Goal: Task Accomplishment & Management: Use online tool/utility

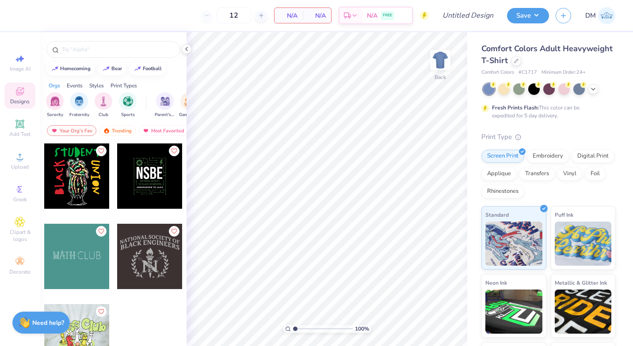
click at [106, 104] on img "filter for Club" at bounding box center [104, 101] width 10 height 10
click at [129, 106] on div "filter for Sports" at bounding box center [128, 101] width 18 height 18
click at [88, 96] on div "filter for Club" at bounding box center [86, 94] width 8 height 8
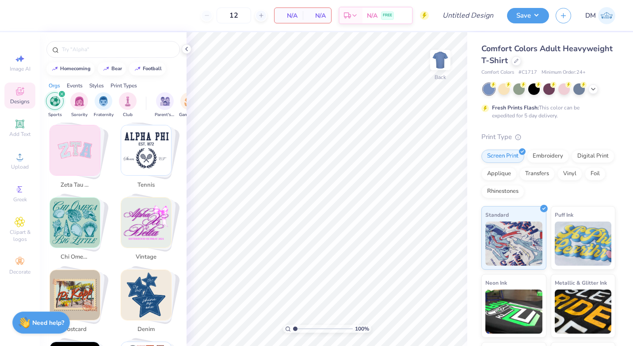
scroll to position [599, 0]
click at [148, 225] on img "Stack Card Button vintage" at bounding box center [146, 223] width 50 height 50
click at [157, 228] on img "Stack Card Button vintage" at bounding box center [146, 223] width 50 height 50
click at [155, 199] on img "Stack Card Button vintage" at bounding box center [146, 223] width 50 height 50
click at [143, 199] on img "Stack Card Button vintage" at bounding box center [146, 223] width 50 height 50
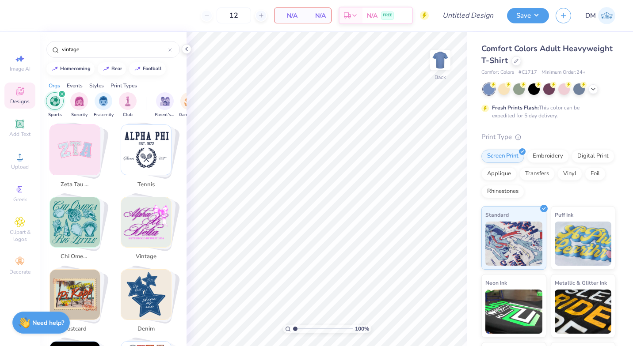
click at [143, 199] on img "Stack Card Button vintage" at bounding box center [146, 223] width 50 height 50
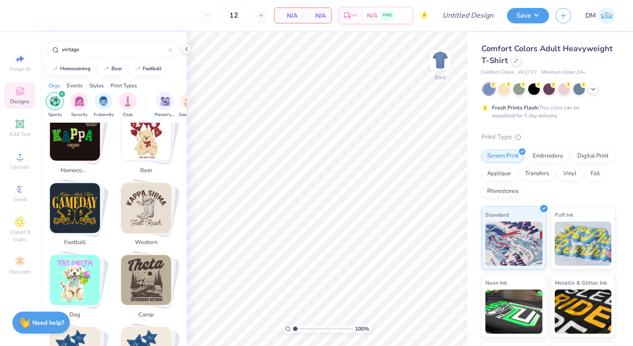
scroll to position [179, 0]
click at [80, 198] on img "Stack Card Button football" at bounding box center [75, 208] width 50 height 50
type input "football"
click at [80, 198] on img "Stack Card Button football" at bounding box center [75, 208] width 50 height 50
click at [103, 188] on div "Stack Card Button football" at bounding box center [77, 208] width 56 height 56
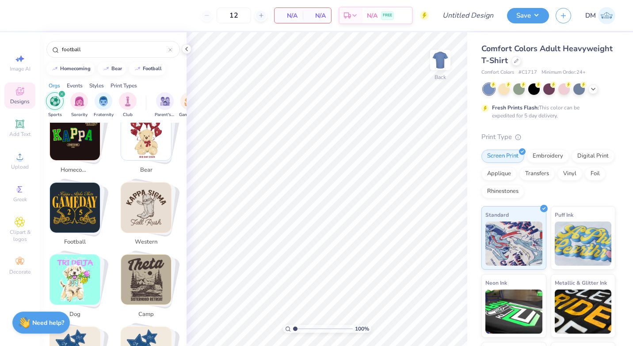
click at [76, 238] on span "football" at bounding box center [75, 242] width 29 height 9
click at [148, 72] on button "football" at bounding box center [147, 68] width 37 height 13
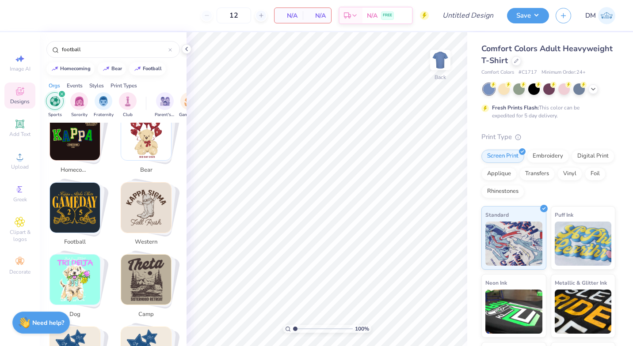
click at [148, 72] on button "football" at bounding box center [147, 68] width 37 height 13
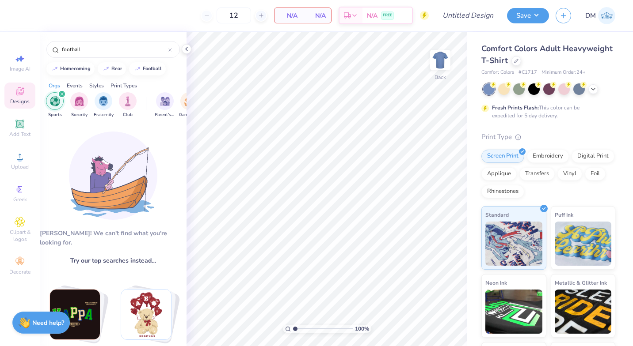
click at [63, 94] on icon "filter for Sports" at bounding box center [62, 94] width 4 height 4
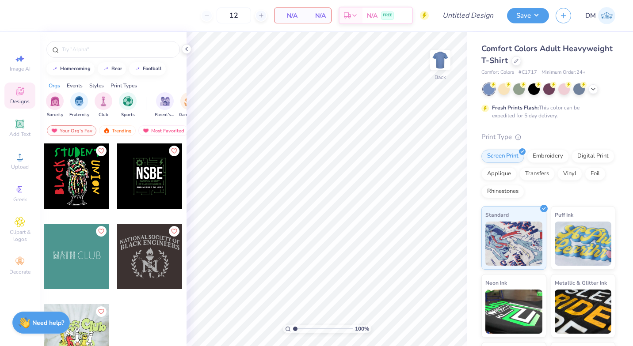
click at [593, 89] on icon at bounding box center [593, 89] width 7 height 7
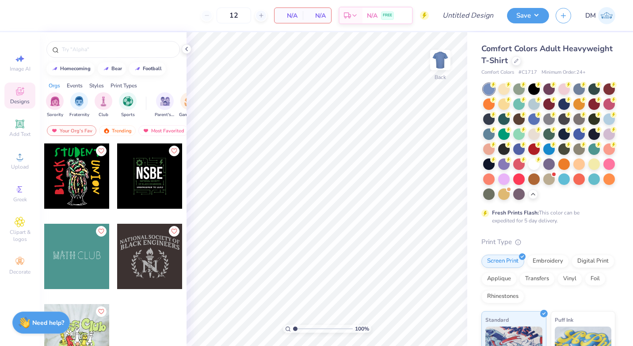
click at [510, 154] on div at bounding box center [503, 149] width 11 height 11
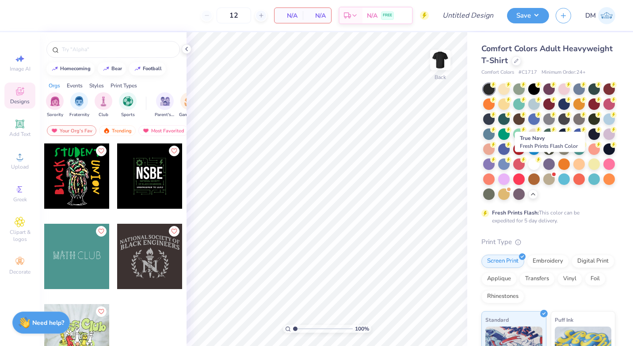
click at [603, 155] on div at bounding box center [608, 149] width 11 height 11
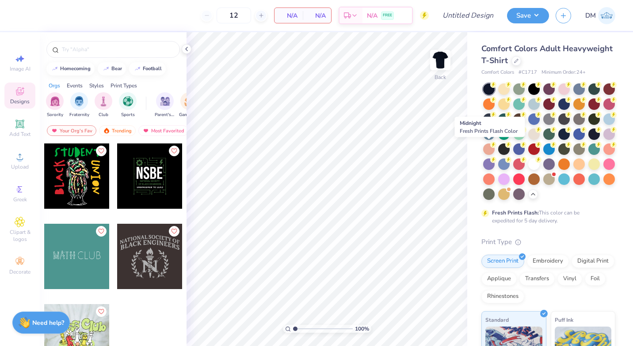
click at [558, 140] on div at bounding box center [563, 134] width 11 height 11
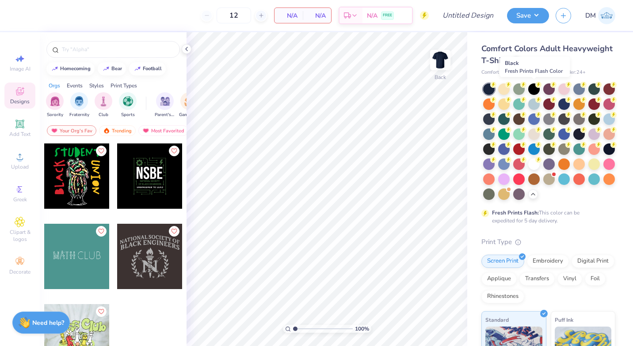
click at [537, 92] on div at bounding box center [533, 89] width 11 height 11
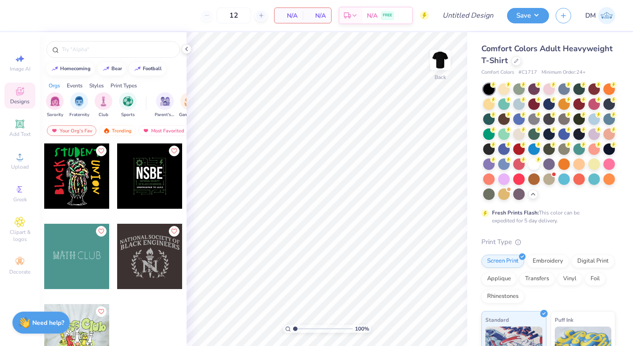
click at [75, 84] on div "Events" at bounding box center [75, 86] width 16 height 8
click at [80, 107] on div "filter for Game Day" at bounding box center [79, 101] width 18 height 18
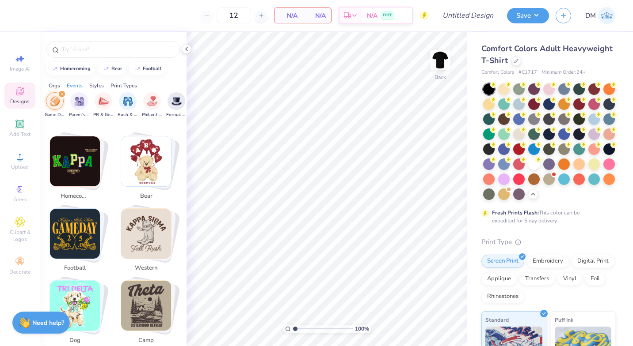
scroll to position [155, 0]
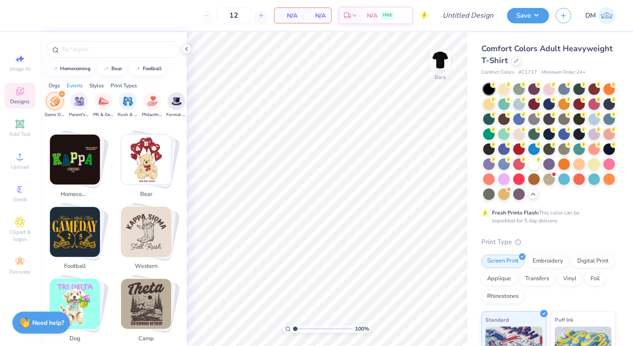
click at [82, 226] on img "Stack Card Button football" at bounding box center [75, 232] width 50 height 50
click at [72, 70] on div "homecoming" at bounding box center [75, 68] width 30 height 5
type input "homecoming"
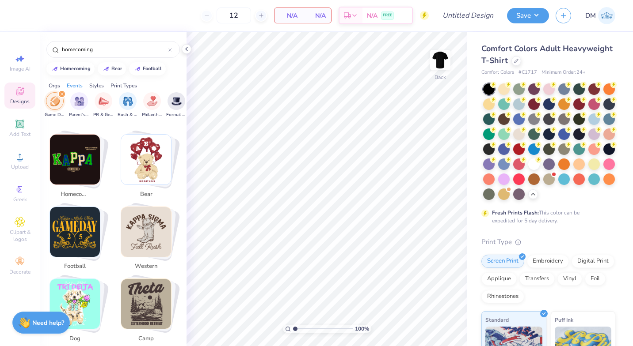
click at [61, 92] on div "filter for Game Day" at bounding box center [62, 94] width 8 height 8
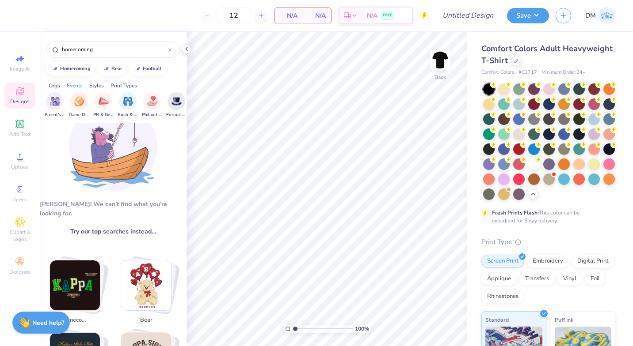
scroll to position [0, 0]
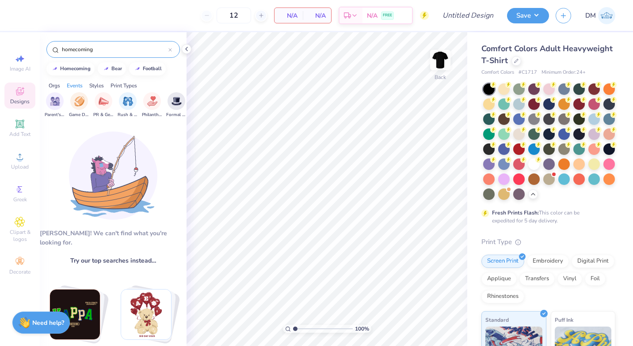
click at [129, 52] on input "homecoming" at bounding box center [114, 49] width 107 height 9
click at [73, 104] on div "filter for Game Day" at bounding box center [79, 101] width 18 height 18
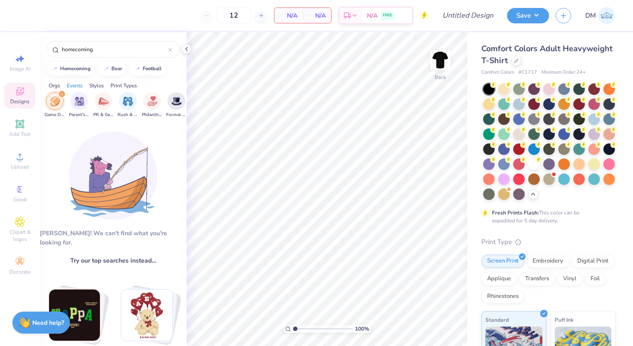
click at [63, 94] on icon "filter for Game Day" at bounding box center [62, 94] width 4 height 4
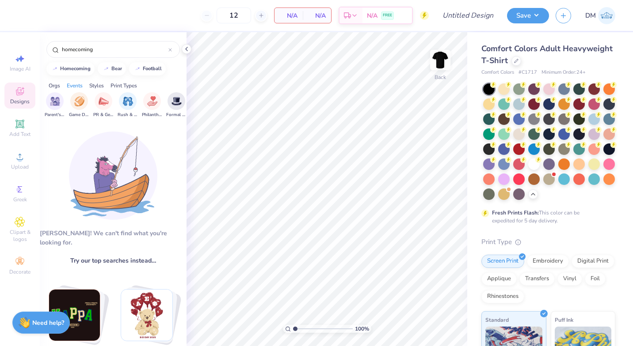
click at [180, 107] on div "filter for Formal & Semi" at bounding box center [176, 101] width 18 height 18
click at [23, 230] on span "Clipart & logos" at bounding box center [19, 236] width 31 height 14
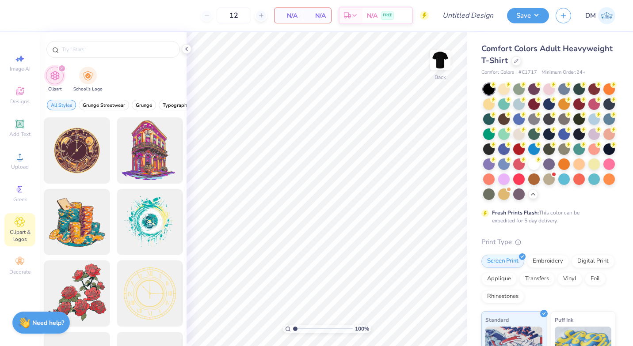
click at [27, 104] on span "Designs" at bounding box center [19, 101] width 19 height 7
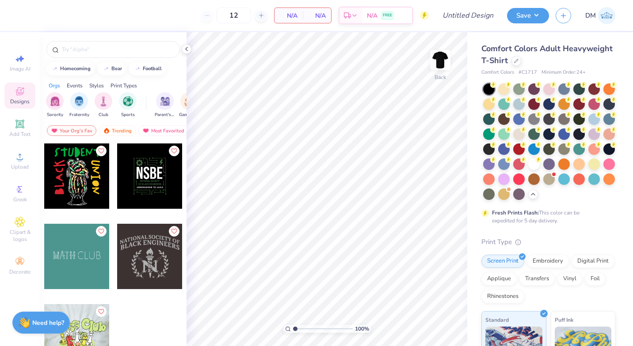
click at [80, 132] on div "Your Org's Fav" at bounding box center [71, 131] width 49 height 11
click at [160, 134] on div "Most Favorited" at bounding box center [163, 131] width 50 height 11
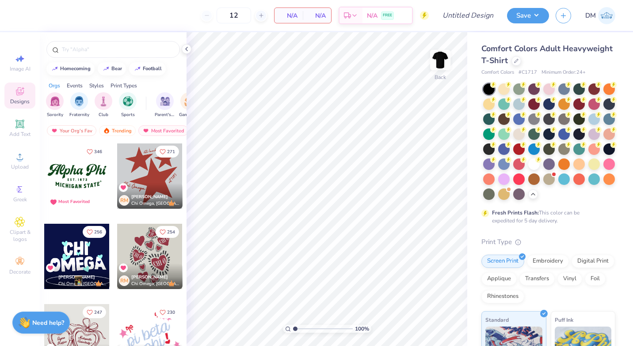
click at [160, 132] on div "Most Favorited" at bounding box center [163, 131] width 50 height 11
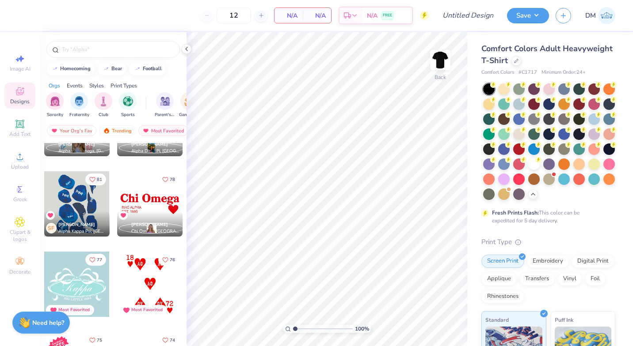
scroll to position [1581, 0]
click at [109, 104] on div "filter for Club" at bounding box center [104, 101] width 18 height 18
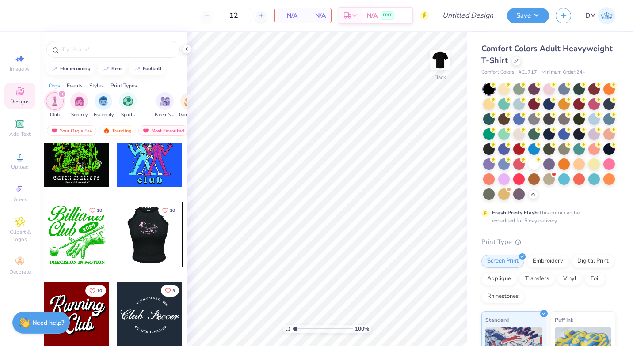
scroll to position [746, 0]
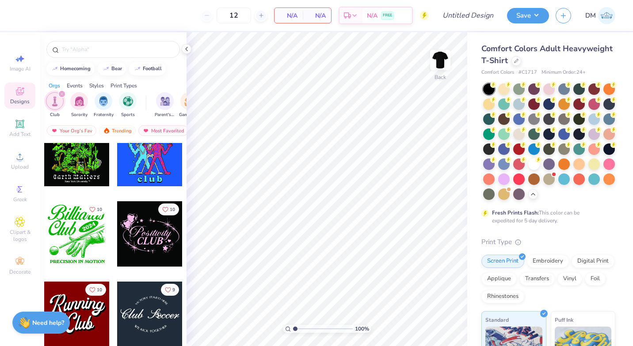
click at [127, 252] on div at bounding box center [149, 234] width 65 height 65
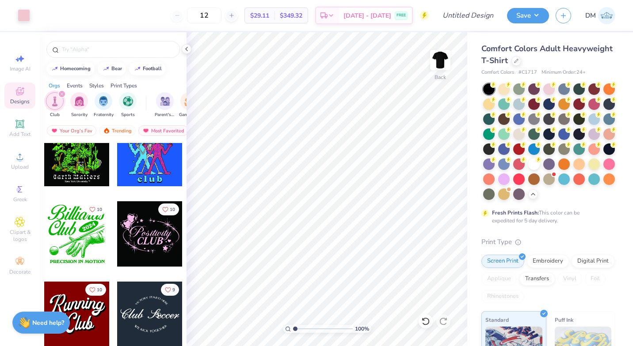
click at [446, 69] on img at bounding box center [440, 60] width 18 height 18
click at [443, 69] on img at bounding box center [440, 60] width 18 height 18
type input "4.14"
type input "2.85"
type input "3.00"
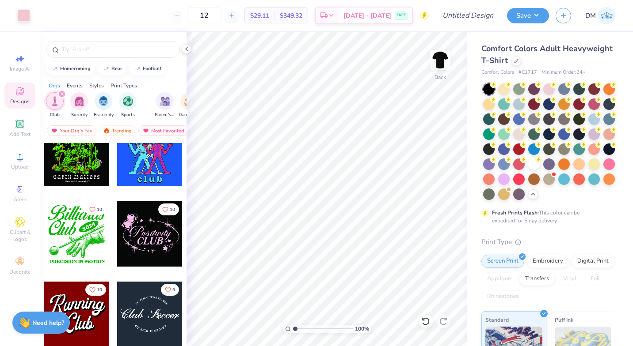
click at [434, 65] on img at bounding box center [440, 60] width 18 height 18
click at [151, 233] on div at bounding box center [149, 234] width 65 height 65
type input "6.98"
click at [542, 20] on button "Save" at bounding box center [528, 15] width 42 height 15
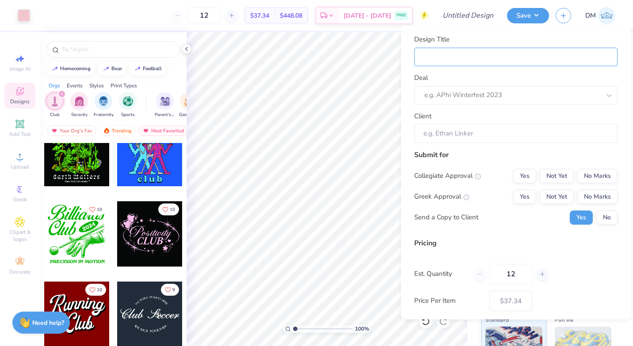
click at [510, 54] on input "Design Title" at bounding box center [515, 56] width 203 height 19
type input "ex. 1"
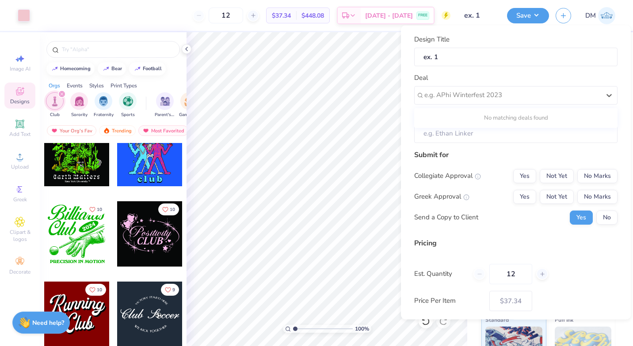
click at [494, 95] on div at bounding box center [512, 95] width 176 height 12
type input "me"
click at [532, 141] on input "Client" at bounding box center [515, 133] width 203 height 19
click at [529, 133] on input "Client" at bounding box center [515, 133] width 203 height 19
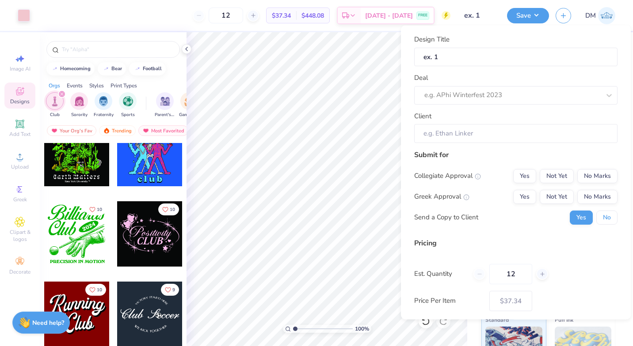
click at [603, 222] on button "No" at bounding box center [606, 217] width 21 height 14
click at [599, 178] on button "No Marks" at bounding box center [597, 176] width 40 height 14
click at [598, 197] on button "No Marks" at bounding box center [597, 197] width 40 height 14
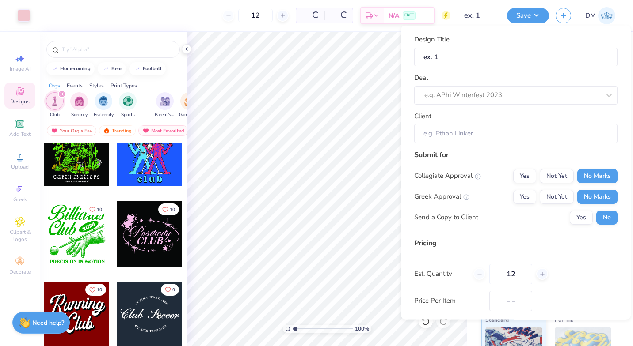
type input "$37.34"
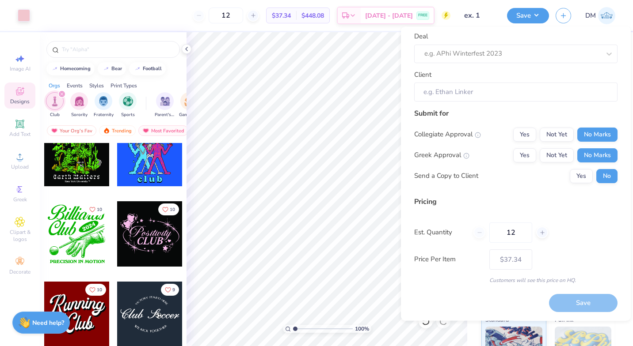
scroll to position [0, 0]
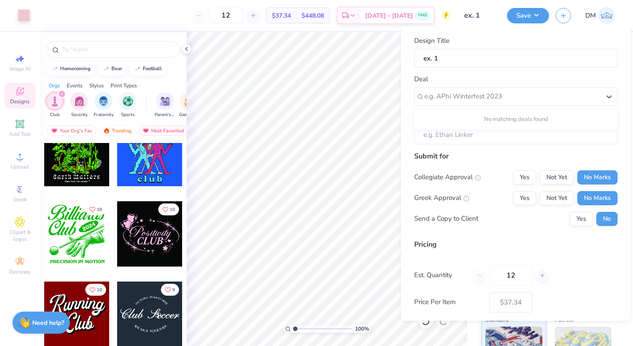
click at [548, 93] on div at bounding box center [512, 97] width 176 height 12
click at [512, 97] on div at bounding box center [512, 97] width 176 height 12
type input "t"
type input "1"
type input "training 7"
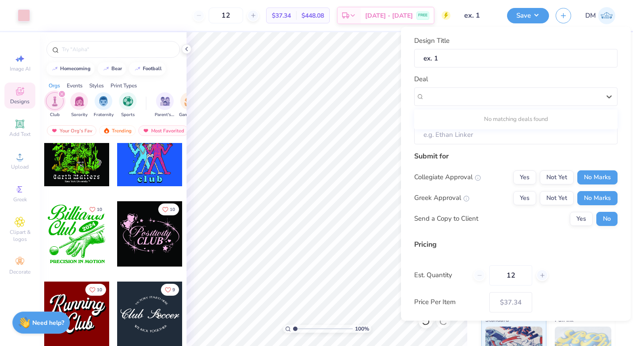
click at [510, 91] on div at bounding box center [512, 97] width 176 height 12
paste input "training 7 ex"
type input "training 7 ex"
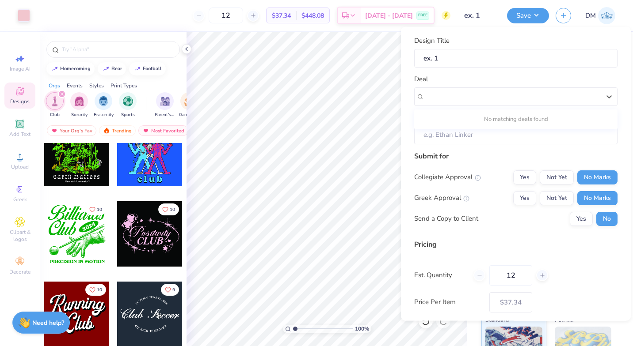
click at [485, 95] on div at bounding box center [512, 97] width 176 height 12
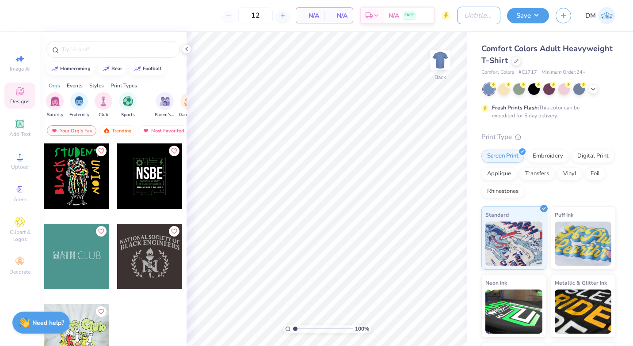
click at [476, 21] on input "Design Title" at bounding box center [478, 16] width 43 height 18
type input "ex 1"
click at [534, 89] on div at bounding box center [533, 89] width 11 height 11
click at [156, 135] on div "Most Favorited" at bounding box center [163, 131] width 50 height 11
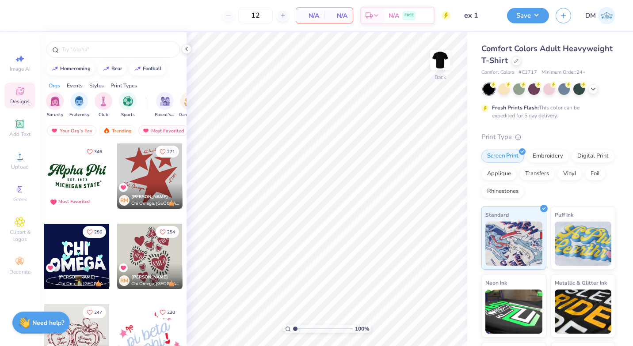
click at [108, 100] on div "filter for Club" at bounding box center [104, 101] width 18 height 18
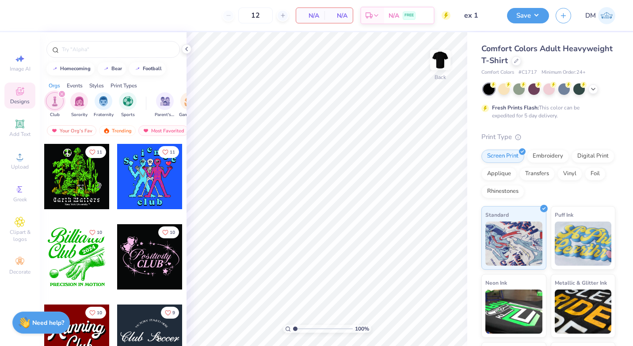
scroll to position [724, 0]
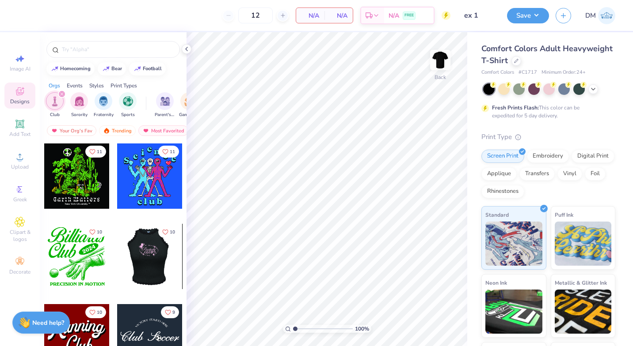
click at [117, 252] on div at bounding box center [84, 256] width 65 height 65
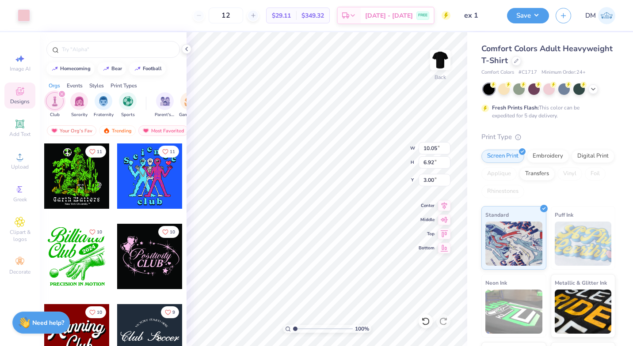
type input "4.24"
type input "2.92"
type input "4.30"
click at [439, 61] on img at bounding box center [440, 60] width 18 height 18
click at [141, 258] on div at bounding box center [149, 256] width 65 height 65
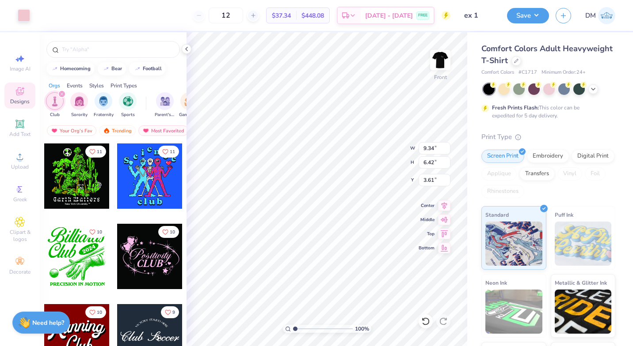
type input "9.34"
type input "6.42"
type input "5.54"
click at [543, 16] on button "Save" at bounding box center [528, 15] width 42 height 15
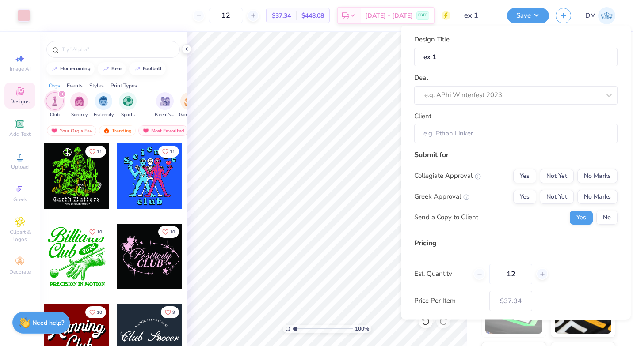
click at [556, 95] on div at bounding box center [512, 95] width 176 height 12
paste input "training 7 ex"
type input "training 7 ex"
click at [548, 70] on div "Design Title ex 1 Deal Use Up and Down to choose options, press Enter to select…" at bounding box center [515, 88] width 203 height 109
click at [586, 24] on div "Save DM" at bounding box center [570, 15] width 126 height 31
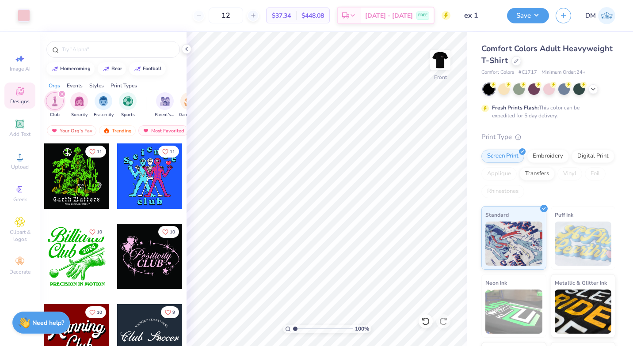
click at [405, 20] on span "[DATE] - [DATE]" at bounding box center [389, 15] width 48 height 9
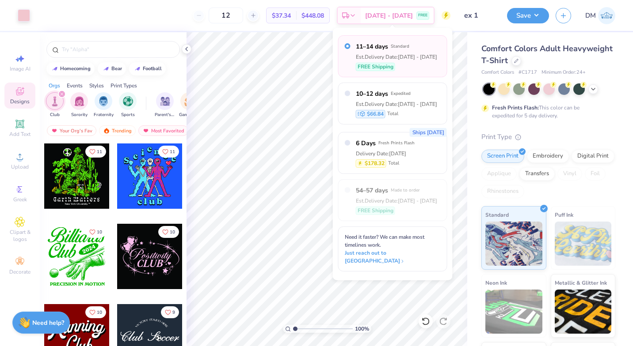
click at [594, 58] on div "Comfort Colors Adult Heavyweight T-Shirt" at bounding box center [548, 55] width 134 height 24
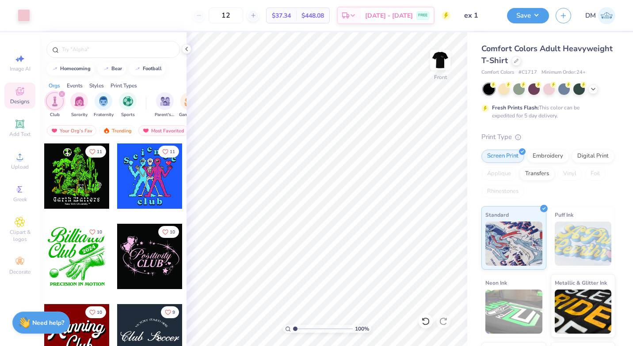
click at [379, 15] on span "[DATE] - [DATE]" at bounding box center [389, 15] width 48 height 9
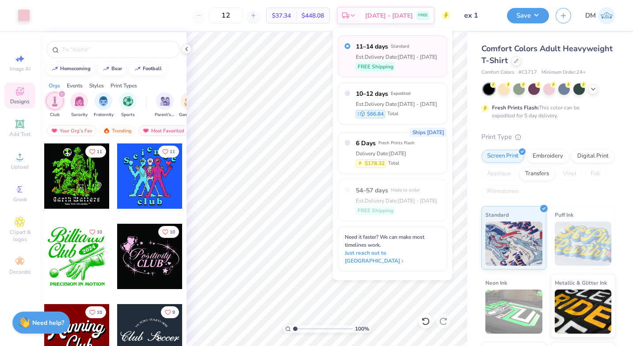
click at [394, 60] on div "Est. Delivery Date: [DATE] - [DATE]" at bounding box center [396, 57] width 81 height 8
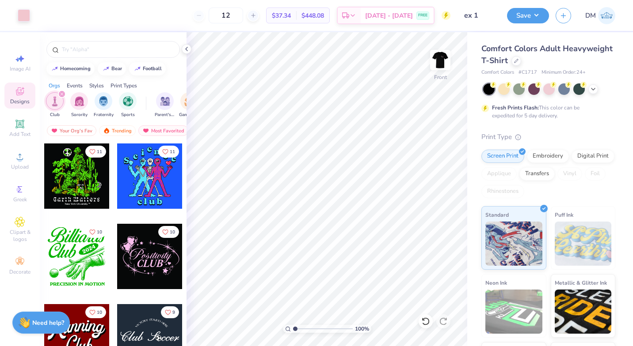
click at [524, 22] on button "Save" at bounding box center [528, 15] width 42 height 15
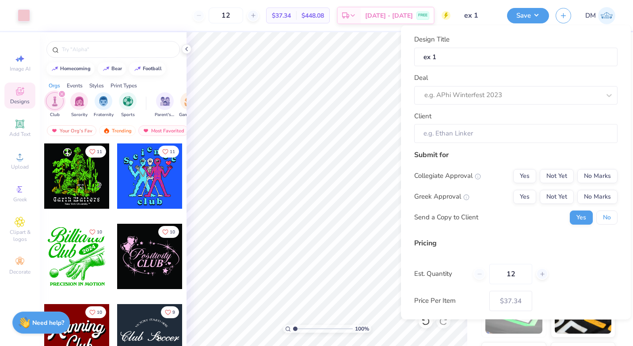
click at [603, 217] on button "No" at bounding box center [606, 217] width 21 height 14
click at [601, 193] on button "No Marks" at bounding box center [597, 197] width 40 height 14
click at [595, 175] on button "No Marks" at bounding box center [597, 176] width 40 height 14
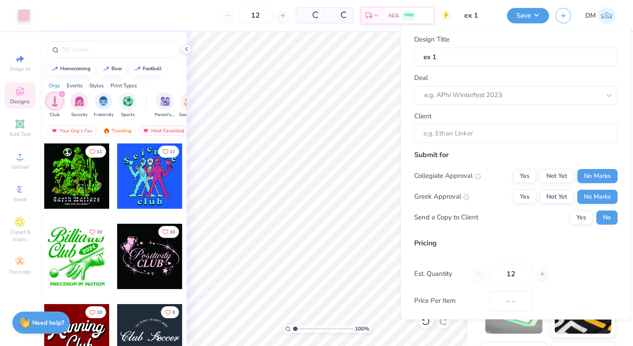
type input "$37.34"
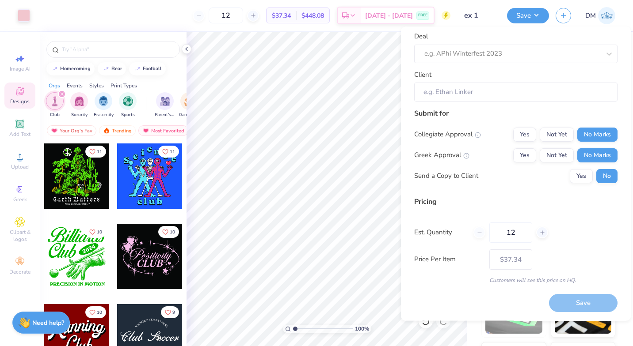
scroll to position [0, 0]
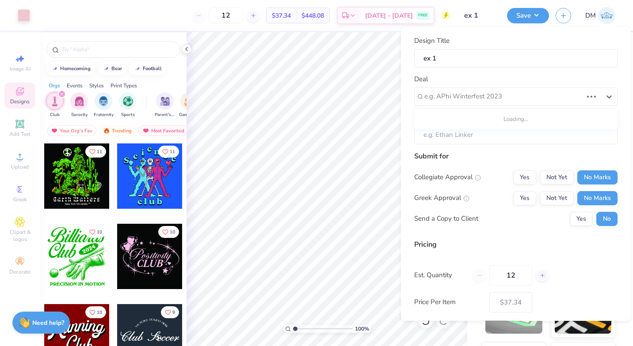
click at [547, 97] on div at bounding box center [503, 97] width 158 height 12
type input "1"
paste input "training 7 ex"
type input "training 7 ex"
click at [490, 87] on div "e.g. APhi Winterfest 2023" at bounding box center [515, 96] width 203 height 19
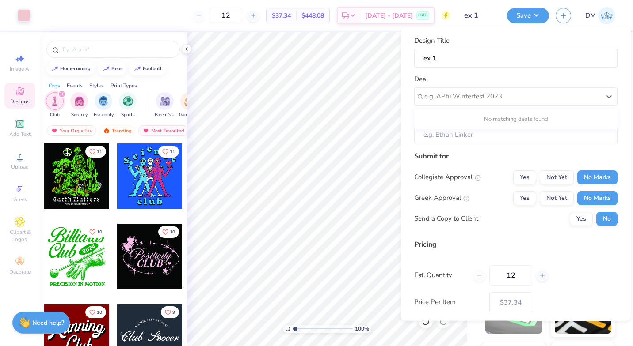
paste input "training 7 ex"
click at [497, 123] on div "training 7 ex" at bounding box center [516, 120] width 196 height 15
type input "training"
type input "[PERSON_NAME]"
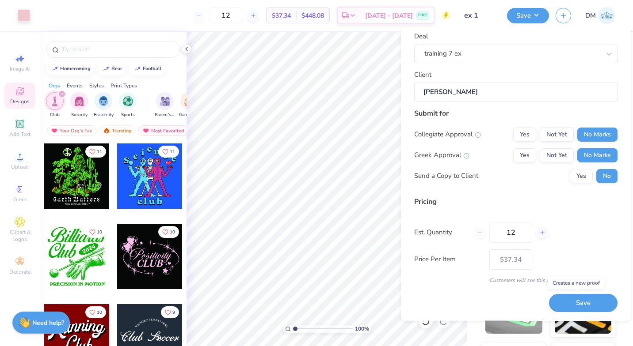
click at [569, 306] on button "Save" at bounding box center [583, 304] width 68 height 18
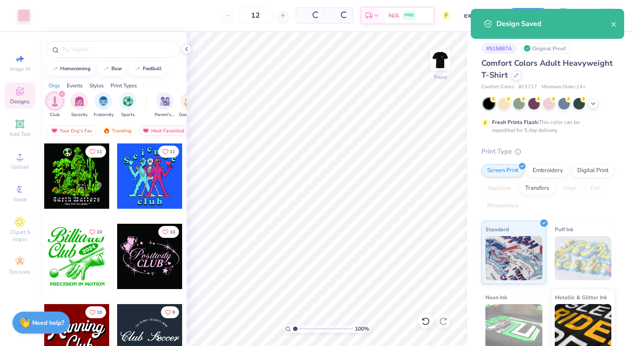
type input "$37.34"
